Goal: Use online tool/utility: Utilize a website feature to perform a specific function

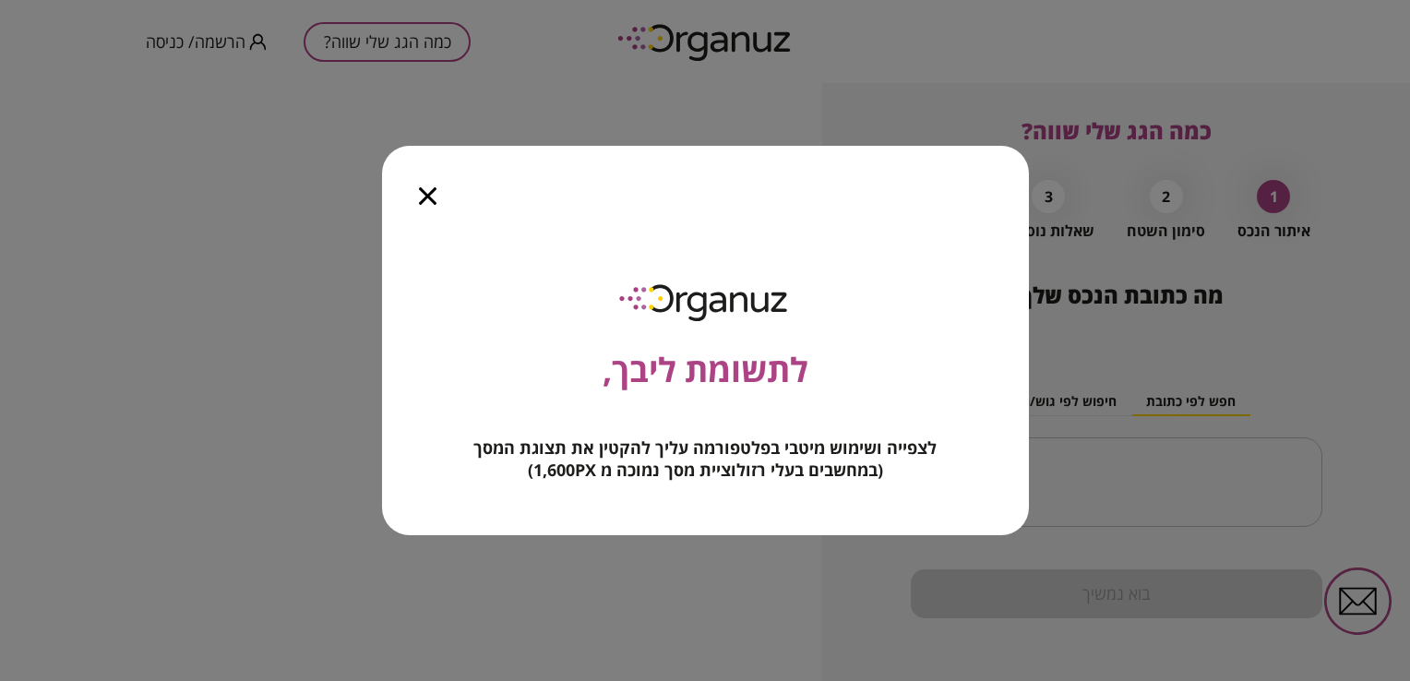
click at [436, 196] on icon "button" at bounding box center [428, 196] width 18 height 18
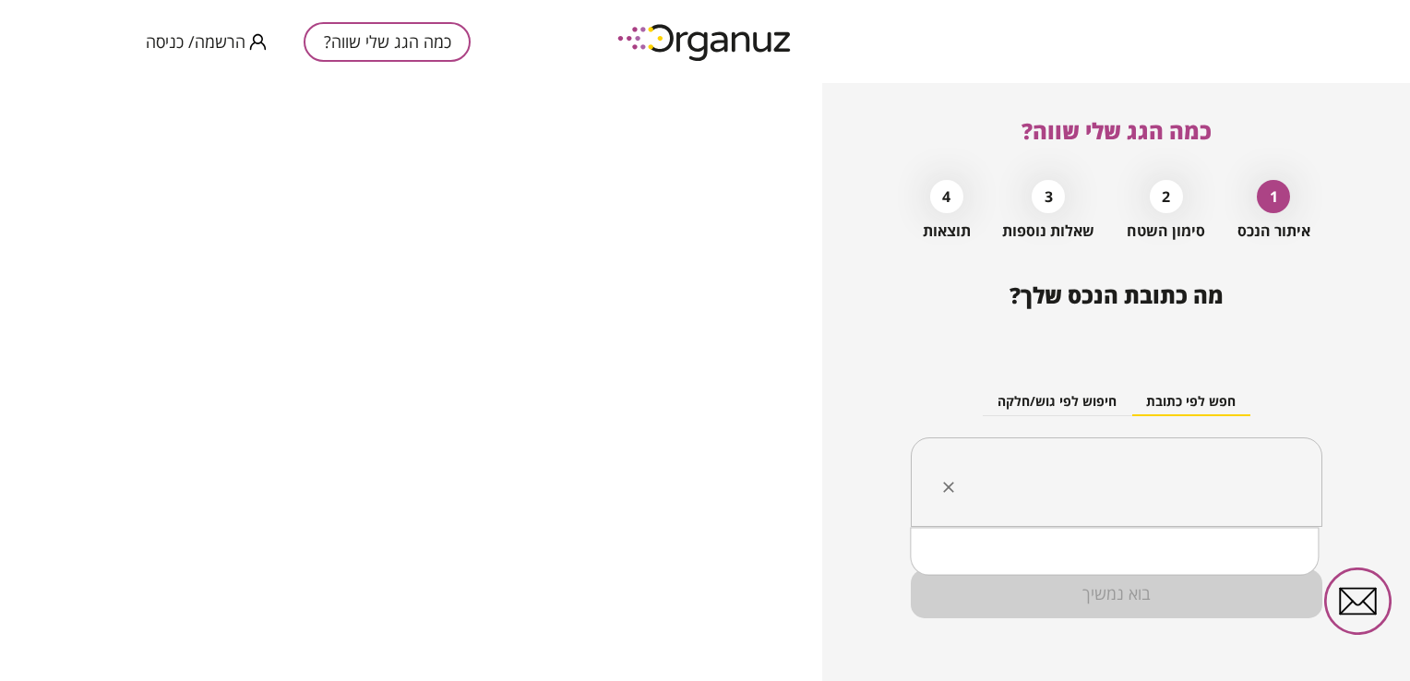
click at [1172, 465] on input "text" at bounding box center [1123, 482] width 353 height 46
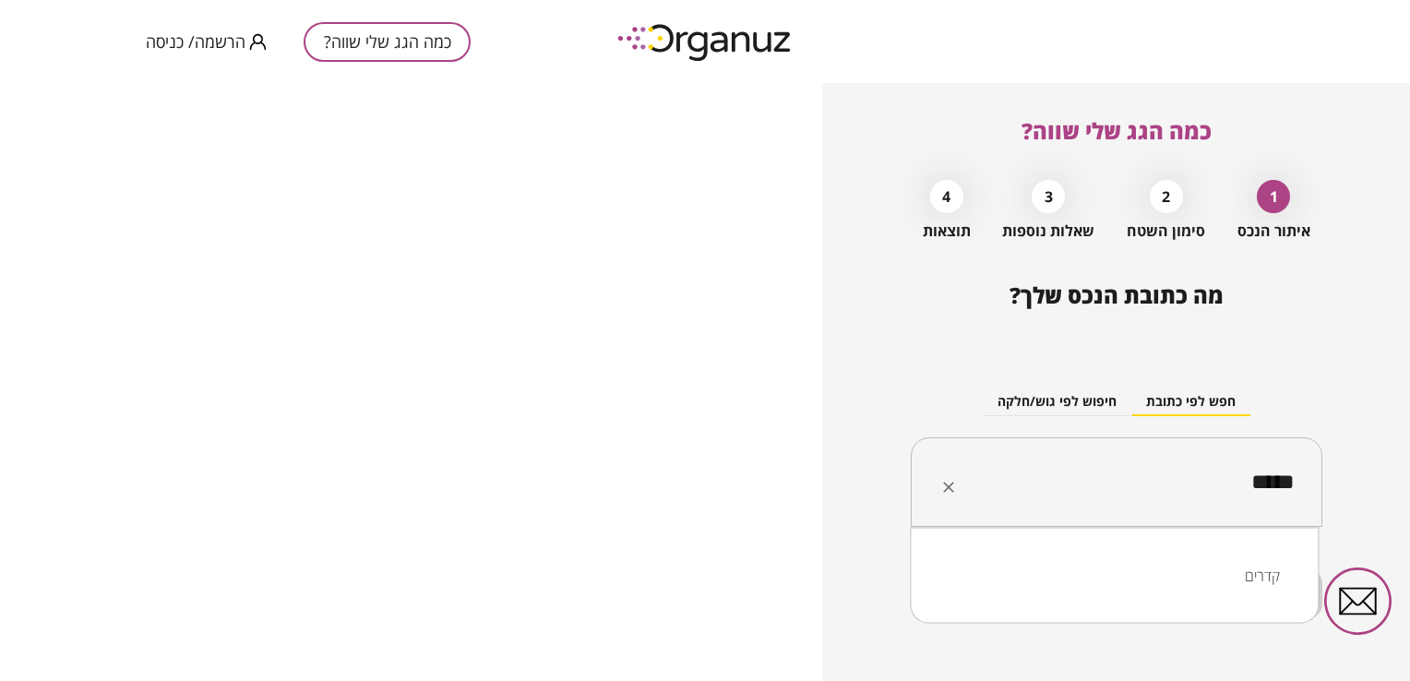
click at [1247, 578] on li "קדרים" at bounding box center [1114, 575] width 361 height 33
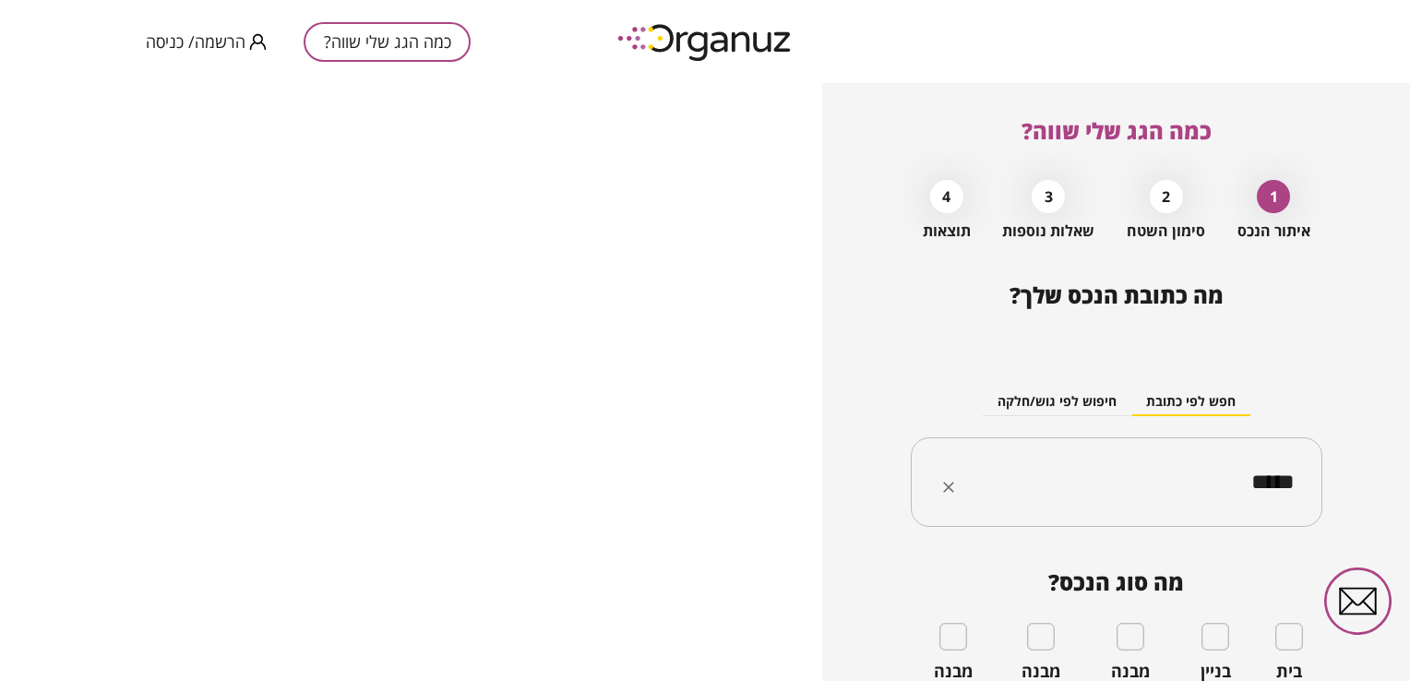
type input "*****"
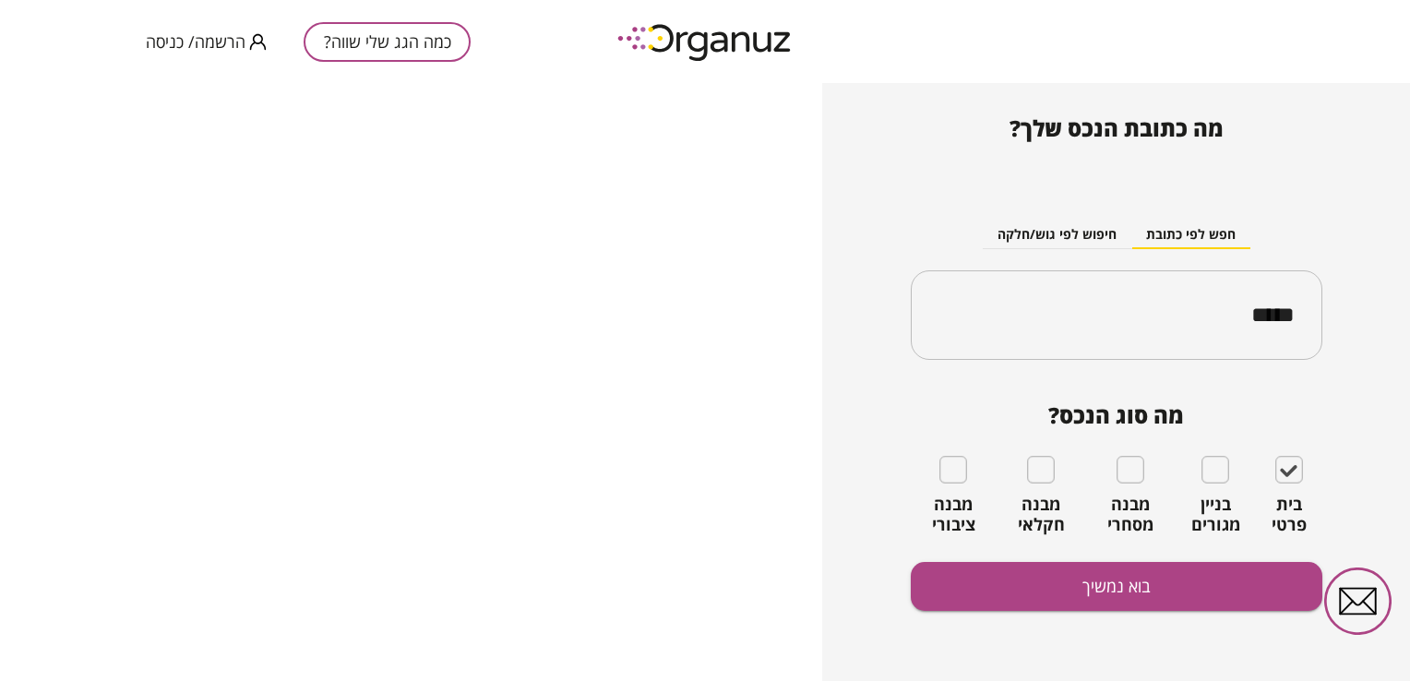
scroll to position [167, 0]
click at [1122, 596] on button "בוא נמשיך" at bounding box center [1116, 586] width 411 height 49
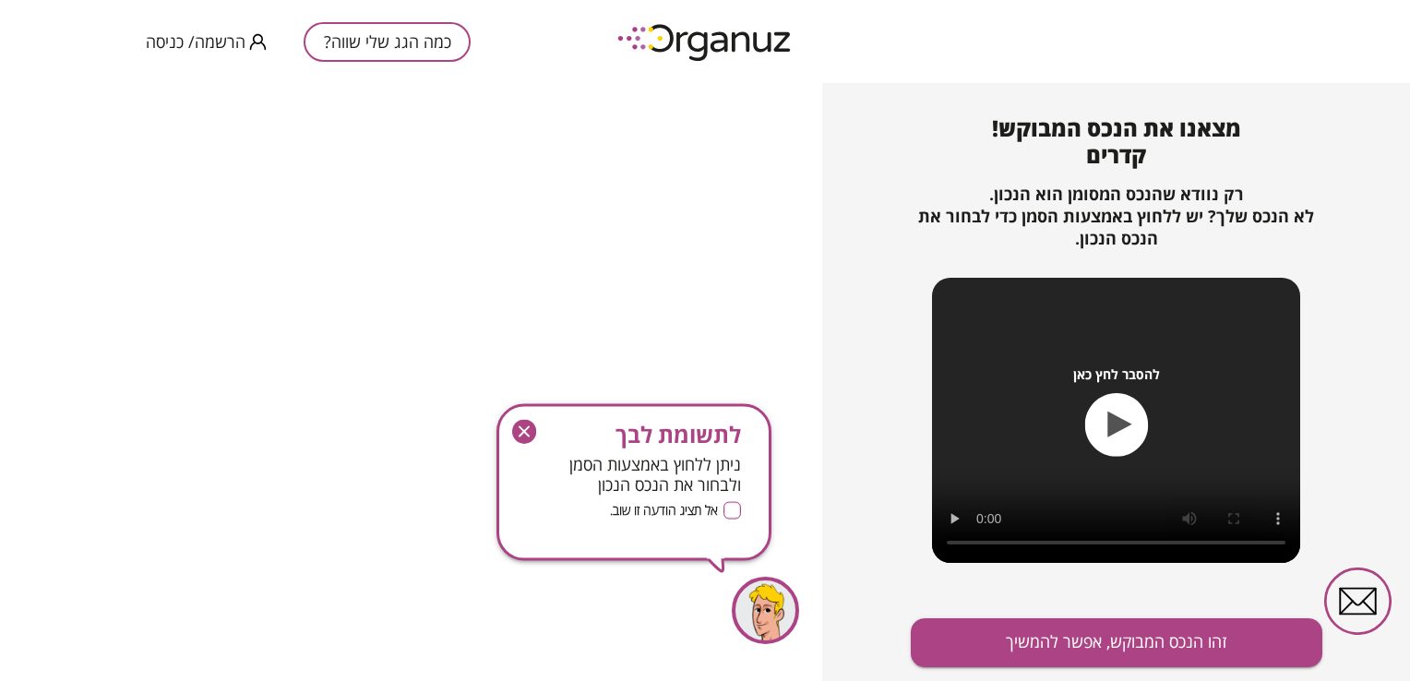
scroll to position [199, 0]
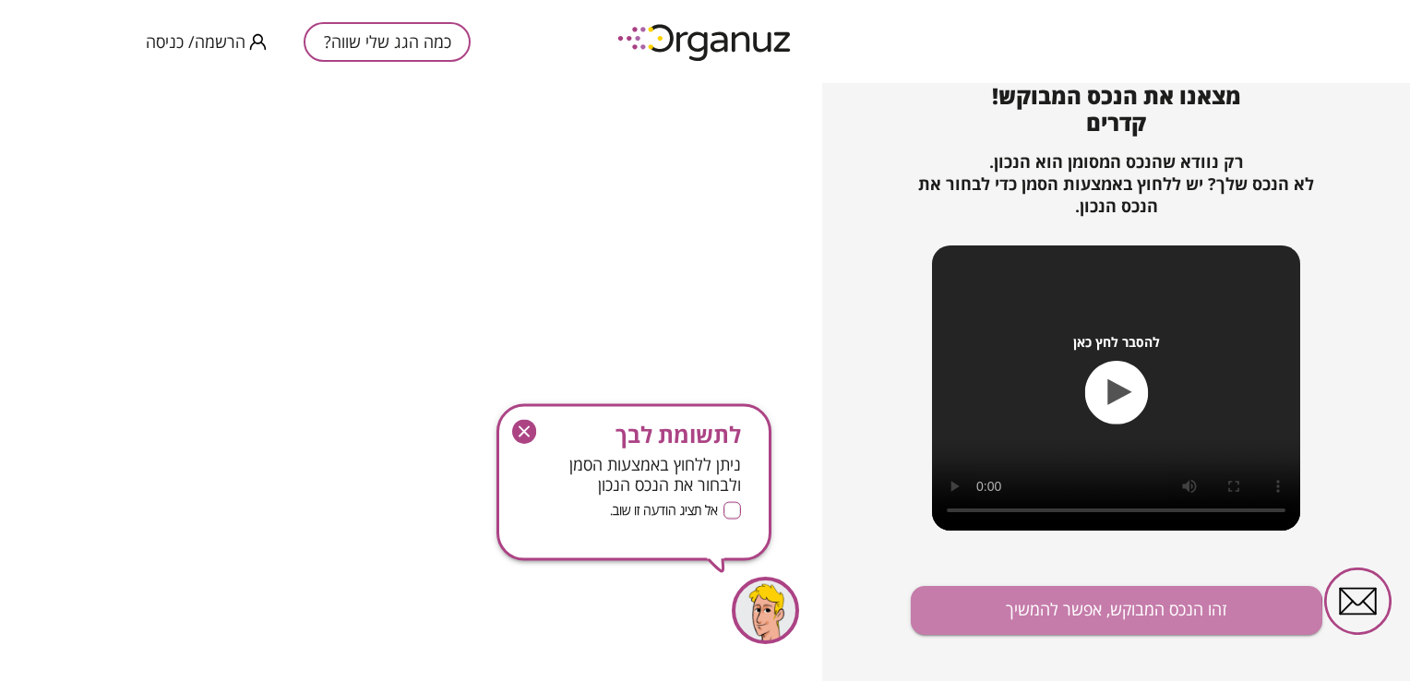
click at [1037, 621] on button "זהו הנכס המבוקש, אפשר להמשיך" at bounding box center [1116, 610] width 411 height 49
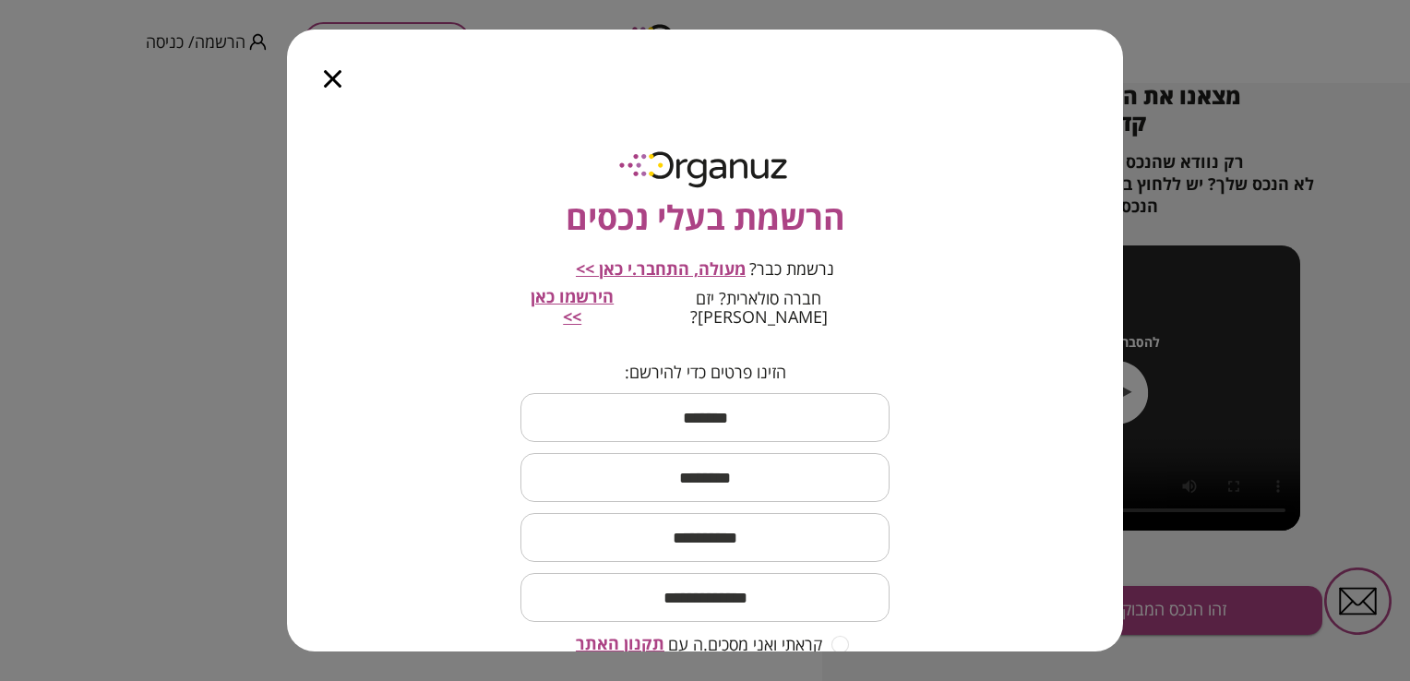
scroll to position [115, 0]
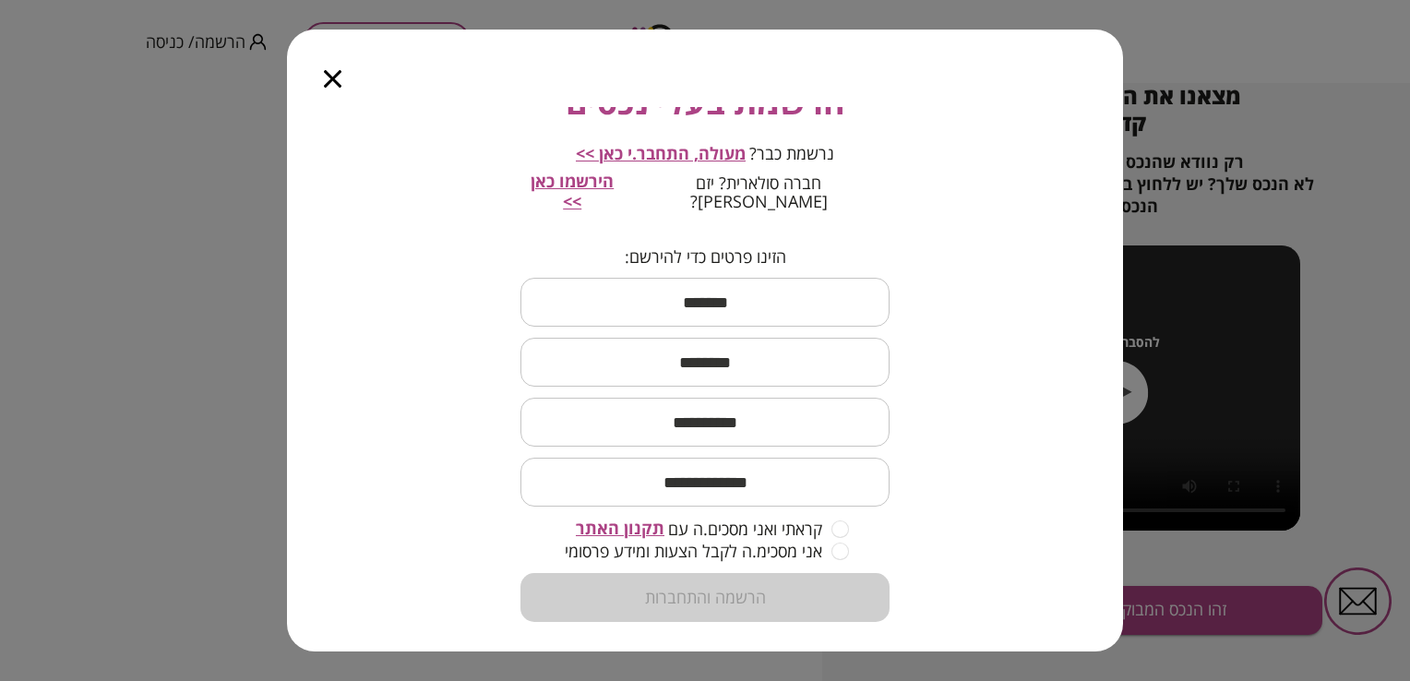
click at [341, 76] on icon "button" at bounding box center [333, 79] width 18 height 18
